Goal: Communication & Community: Answer question/provide support

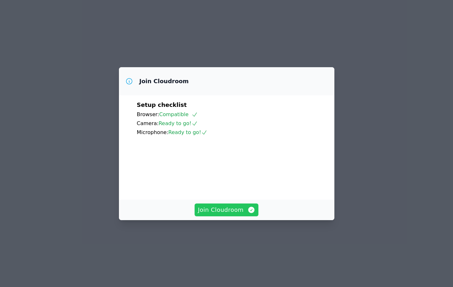
click at [240, 215] on span "Join Cloudroom" at bounding box center [226, 210] width 57 height 9
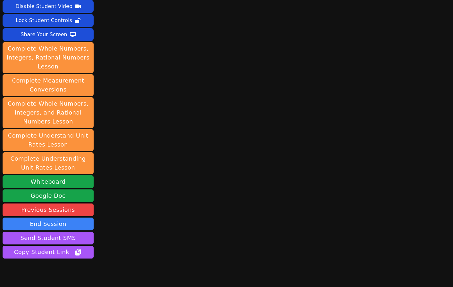
scroll to position [54, 0]
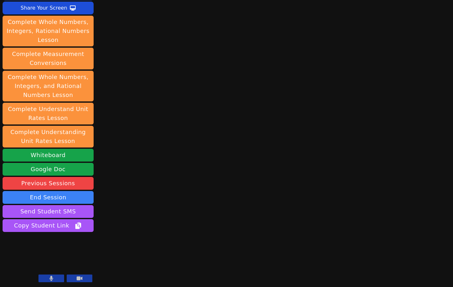
click at [40, 279] on button at bounding box center [51, 279] width 26 height 8
click at [120, 120] on div "Session starts in 00:04:10 Mute Students Disable Student Video Lock Student Con…" at bounding box center [226, 89] width 453 height 287
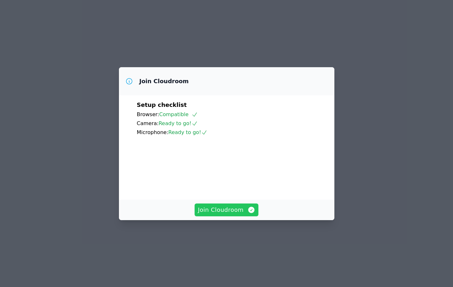
click at [219, 215] on span "Join Cloudroom" at bounding box center [226, 210] width 57 height 9
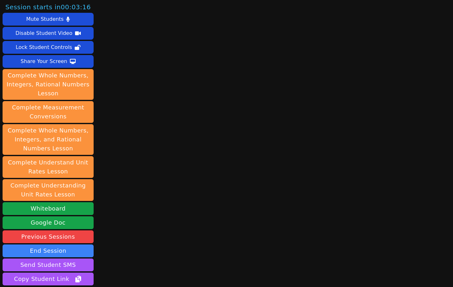
click at [134, 224] on div "Session starts in 00:03:16 Mute Students Disable Student Video Lock Student Con…" at bounding box center [226, 143] width 453 height 287
click at [145, 201] on div "Session starts in 00:00:17 Mute Students Disable Student Video Lock Student Con…" at bounding box center [226, 143] width 453 height 287
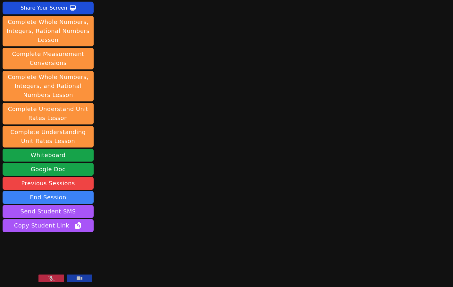
click at [49, 277] on icon at bounding box center [51, 278] width 6 height 5
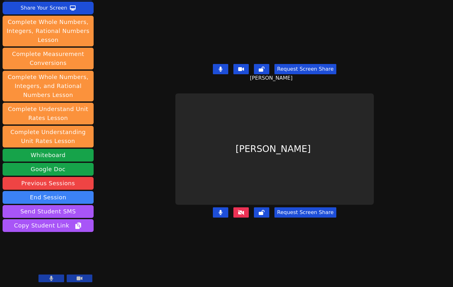
click at [133, 240] on div "Session starts in 00:00:12 Mute Students Disable Student Video Lock Student Con…" at bounding box center [226, 143] width 453 height 287
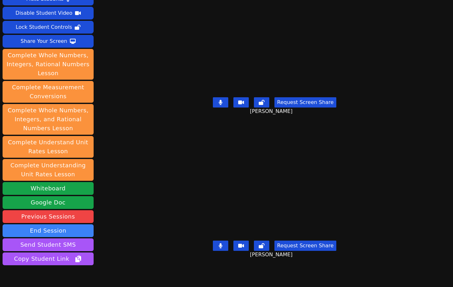
scroll to position [0, 0]
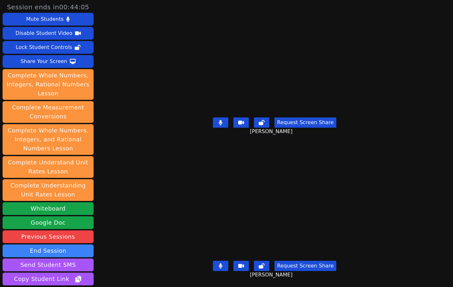
click at [174, 180] on div "[PERSON_NAME]" at bounding box center [274, 203] width 201 height 112
click at [141, 192] on div "Session ends in 00:43:24 Mute Students Disable Student Video Lock Student Contr…" at bounding box center [226, 143] width 453 height 287
click at [131, 222] on div "Session ends in 00:43:04 Mute Students Disable Student Video Lock Student Contr…" at bounding box center [226, 143] width 453 height 287
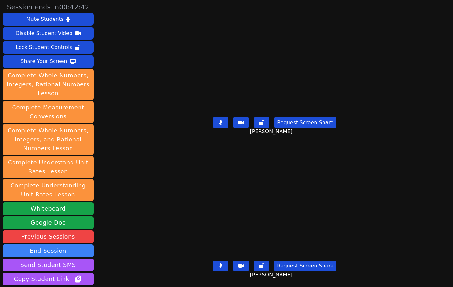
click at [134, 228] on div "Session ends in 00:42:42 Mute Students Disable Student Video Lock Student Contr…" at bounding box center [226, 143] width 453 height 287
click at [131, 246] on div "Session ends in 00:42:15 Mute Students Disable Student Video Lock Student Contr…" at bounding box center [226, 143] width 453 height 287
click at [102, 230] on div "Session ends in 00:41:18 Mute Students Disable Student Video Lock Student Contr…" at bounding box center [226, 143] width 453 height 287
click at [174, 214] on div "[PERSON_NAME]" at bounding box center [274, 203] width 201 height 112
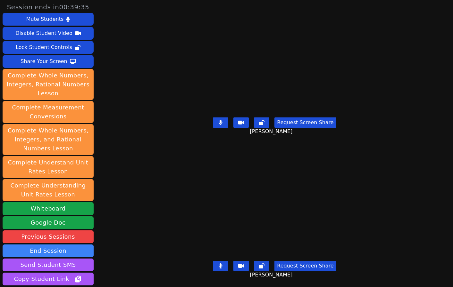
click at [115, 208] on div "Session ends in 00:39:35 Mute Students Disable Student Video Lock Student Contr…" at bounding box center [226, 143] width 453 height 287
click at [146, 151] on div "Session ends in 00:36:08 Mute Students Disable Student Video Lock Student Contr…" at bounding box center [226, 143] width 453 height 287
drag, startPoint x: 138, startPoint y: 208, endPoint x: 405, endPoint y: 172, distance: 269.7
click at [405, 172] on div "Session ends in 00:35:57 Mute Students Disable Student Video Lock Student Contr…" at bounding box center [226, 143] width 453 height 287
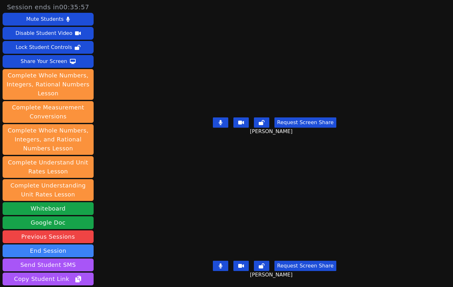
click at [405, 172] on div "Session ends in 00:35:57 Mute Students Disable Student Video Lock Student Contr…" at bounding box center [226, 143] width 453 height 287
click at [137, 94] on div "Session ends in 00:35:44 Mute Students Disable Student Video Lock Student Contr…" at bounding box center [226, 143] width 453 height 287
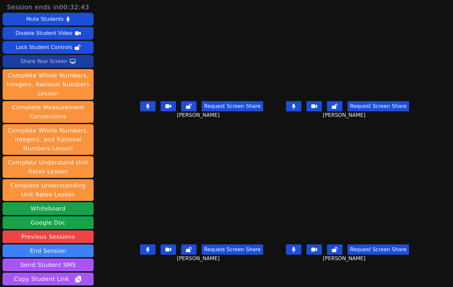
click at [58, 62] on div "Share Your Screen" at bounding box center [44, 61] width 47 height 10
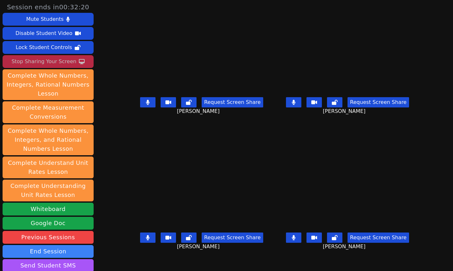
click at [131, 255] on div "Request Screen Share [PERSON_NAME]" at bounding box center [201, 243] width 141 height 26
drag, startPoint x: 131, startPoint y: 113, endPoint x: 130, endPoint y: 107, distance: 6.1
click at [140, 107] on button at bounding box center [147, 102] width 15 height 10
click at [146, 105] on icon at bounding box center [148, 102] width 4 height 5
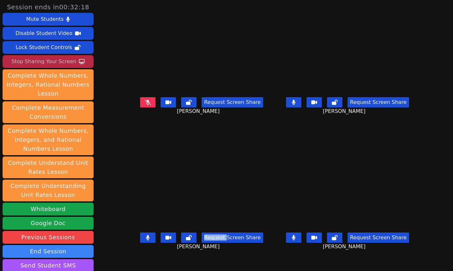
click at [301, 107] on button at bounding box center [293, 102] width 15 height 10
click at [131, 255] on div "Request Screen Share [PERSON_NAME]" at bounding box center [201, 243] width 141 height 26
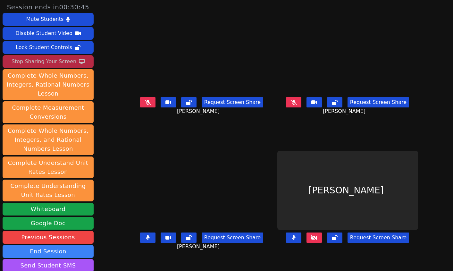
click at [131, 119] on div "Request Screen Share [PERSON_NAME]" at bounding box center [201, 108] width 141 height 26
click at [145, 105] on icon at bounding box center [148, 102] width 6 height 5
click at [297, 105] on icon at bounding box center [293, 102] width 6 height 5
click at [131, 255] on div "Request Screen Share [PERSON_NAME]" at bounding box center [201, 243] width 141 height 26
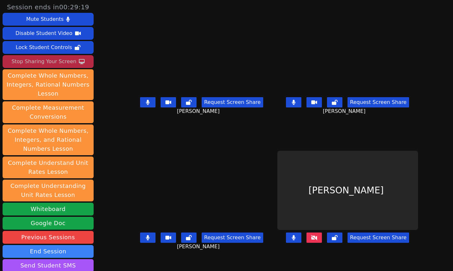
click at [131, 255] on div "Request Screen Share [PERSON_NAME]" at bounding box center [201, 243] width 141 height 26
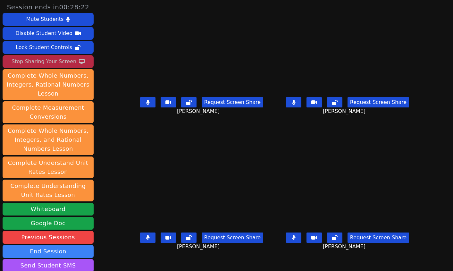
click at [131, 261] on div "[PERSON_NAME] Request Screen Share [PERSON_NAME]" at bounding box center [201, 204] width 141 height 136
click at [131, 255] on div "Request Screen Share [PERSON_NAME]" at bounding box center [201, 243] width 141 height 26
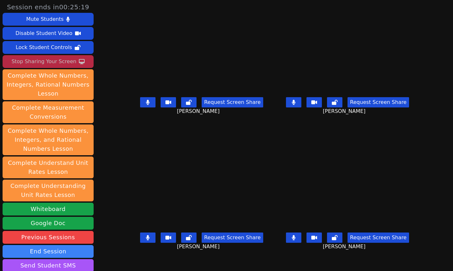
click at [140, 104] on button at bounding box center [147, 102] width 15 height 10
click at [295, 105] on icon at bounding box center [294, 102] width 4 height 5
click at [301, 240] on button at bounding box center [293, 237] width 15 height 10
click at [133, 261] on div "[PERSON_NAME] Request Screen Share [PERSON_NAME]" at bounding box center [201, 204] width 141 height 136
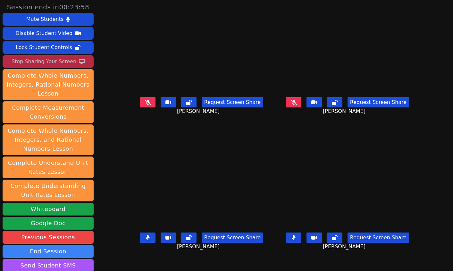
click at [131, 120] on div "Request Screen Share [PERSON_NAME]" at bounding box center [201, 108] width 141 height 26
click at [145, 105] on icon at bounding box center [148, 102] width 6 height 5
click at [301, 107] on button at bounding box center [293, 102] width 15 height 10
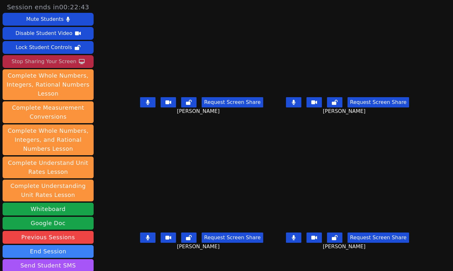
click at [131, 255] on div "Request Screen Share [PERSON_NAME]" at bounding box center [201, 243] width 141 height 26
click at [295, 105] on icon at bounding box center [294, 102] width 4 height 5
click at [140, 107] on button at bounding box center [147, 102] width 15 height 10
click at [46, 63] on div "Stop Sharing Your Screen" at bounding box center [44, 61] width 65 height 10
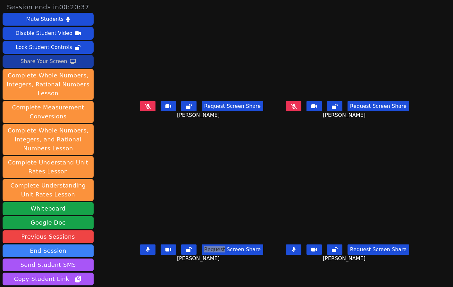
click at [140, 110] on button at bounding box center [147, 106] width 15 height 10
click at [146, 109] on icon at bounding box center [148, 106] width 4 height 5
click at [297, 109] on icon at bounding box center [293, 106] width 6 height 5
click at [145, 109] on icon at bounding box center [148, 106] width 6 height 5
click at [146, 109] on icon at bounding box center [148, 106] width 4 height 5
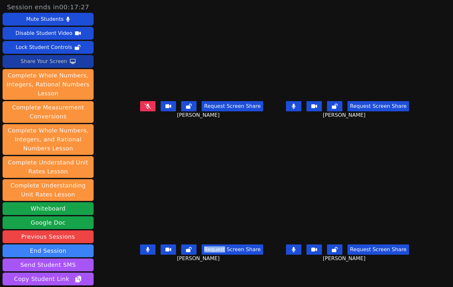
click at [295, 109] on icon at bounding box center [294, 106] width 4 height 5
click at [140, 110] on button at bounding box center [147, 106] width 15 height 10
click at [301, 112] on button at bounding box center [293, 106] width 15 height 10
click at [145, 253] on icon at bounding box center [148, 249] width 6 height 5
click at [131, 274] on div "[PERSON_NAME] Request Screen Share [PERSON_NAME]" at bounding box center [201, 216] width 141 height 144
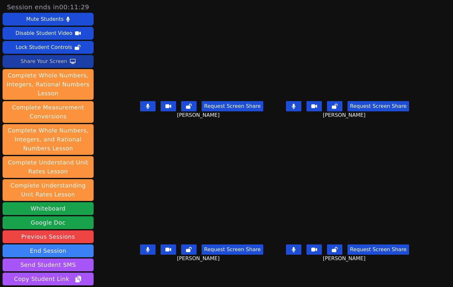
click at [131, 274] on div "[PERSON_NAME] Request Screen Share [PERSON_NAME]" at bounding box center [201, 216] width 141 height 144
click at [131, 276] on div "[PERSON_NAME] Request Screen Share [PERSON_NAME]" at bounding box center [201, 216] width 141 height 144
click at [146, 109] on icon at bounding box center [148, 106] width 4 height 5
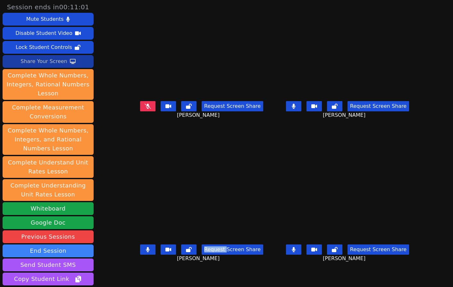
click at [295, 109] on icon at bounding box center [294, 106] width 4 height 5
click at [301, 255] on button at bounding box center [293, 250] width 15 height 10
click at [131, 274] on div "[PERSON_NAME] Request Screen Share [PERSON_NAME]" at bounding box center [201, 216] width 141 height 144
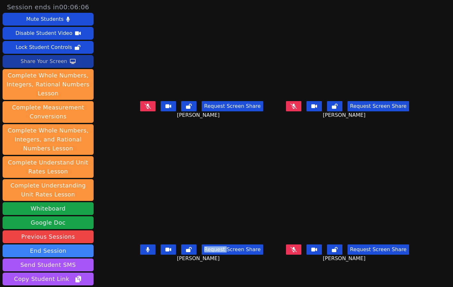
click at [140, 110] on button at bounding box center [147, 106] width 15 height 10
click at [139, 268] on div "Request Screen Share [PERSON_NAME]" at bounding box center [201, 255] width 141 height 26
click at [147, 268] on div "Request Screen Share [PERSON_NAME]" at bounding box center [201, 255] width 141 height 26
click at [155, 280] on div "[PERSON_NAME] Request Screen Share [PERSON_NAME]" at bounding box center [201, 216] width 141 height 144
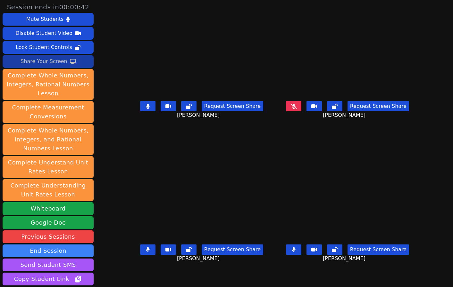
click at [155, 280] on div "[PERSON_NAME] Request Screen Share [PERSON_NAME]" at bounding box center [201, 216] width 141 height 144
click at [301, 112] on button at bounding box center [293, 106] width 15 height 10
click at [322, 255] on button at bounding box center [313, 250] width 15 height 10
click at [337, 253] on icon at bounding box center [335, 249] width 6 height 5
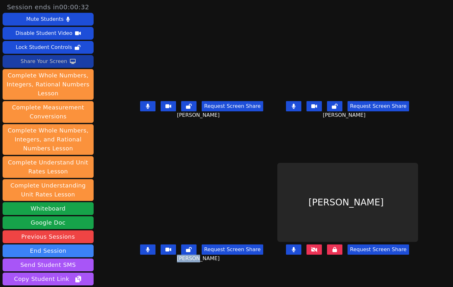
click at [295, 253] on icon at bounding box center [294, 249] width 4 height 5
